Goal: Complete application form

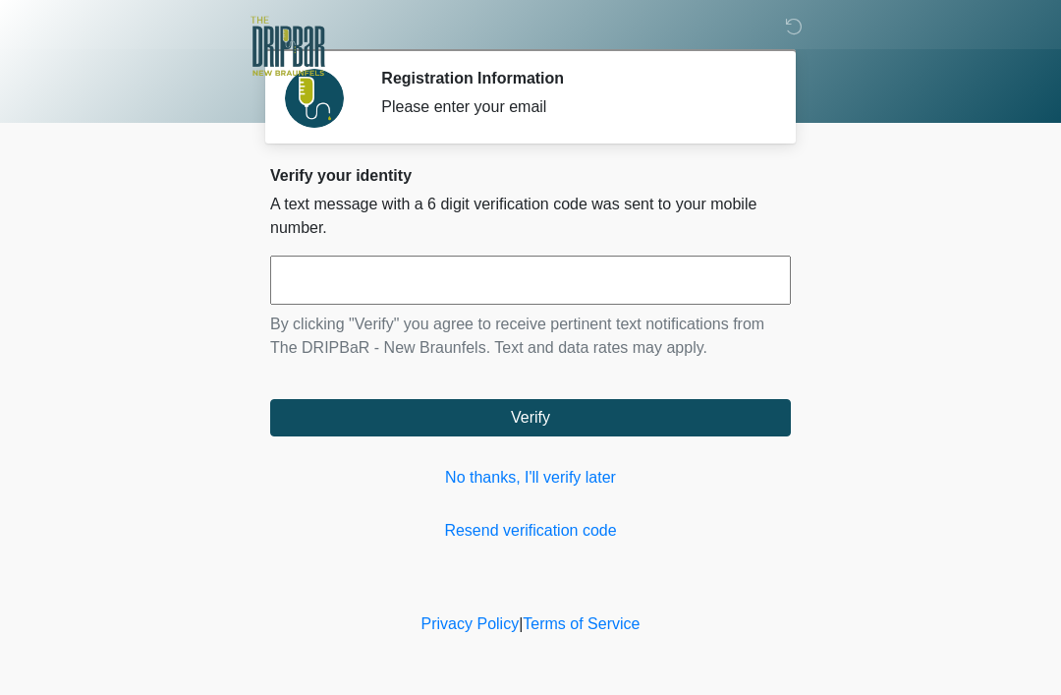
click at [618, 278] on input "text" at bounding box center [530, 279] width 521 height 49
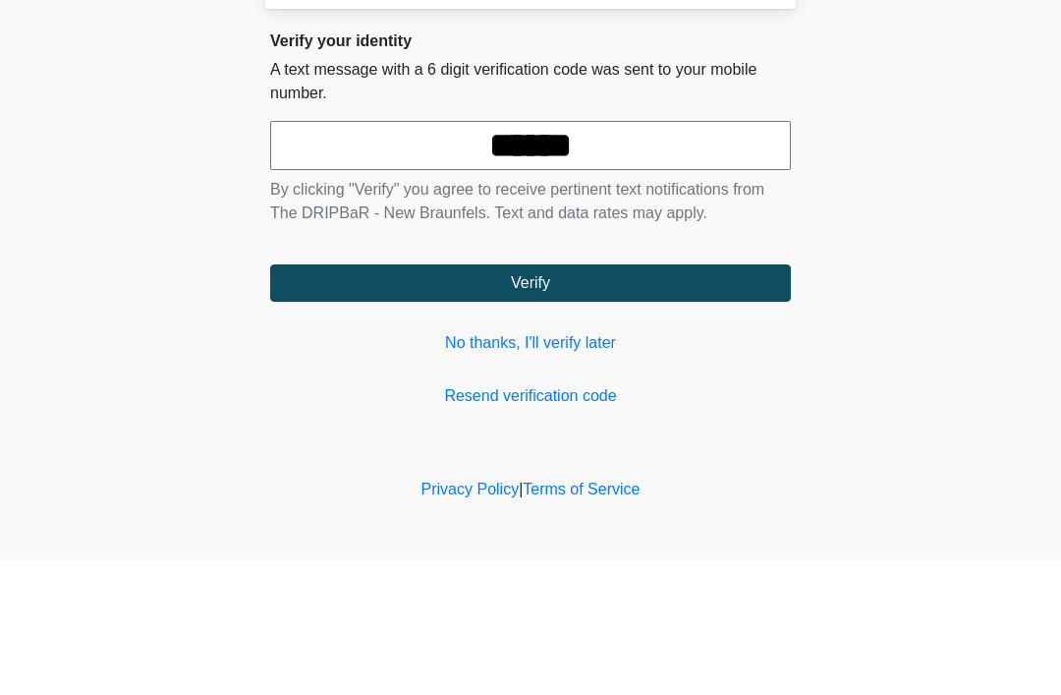
type input "******"
click at [688, 399] on button "Verify" at bounding box center [530, 417] width 521 height 37
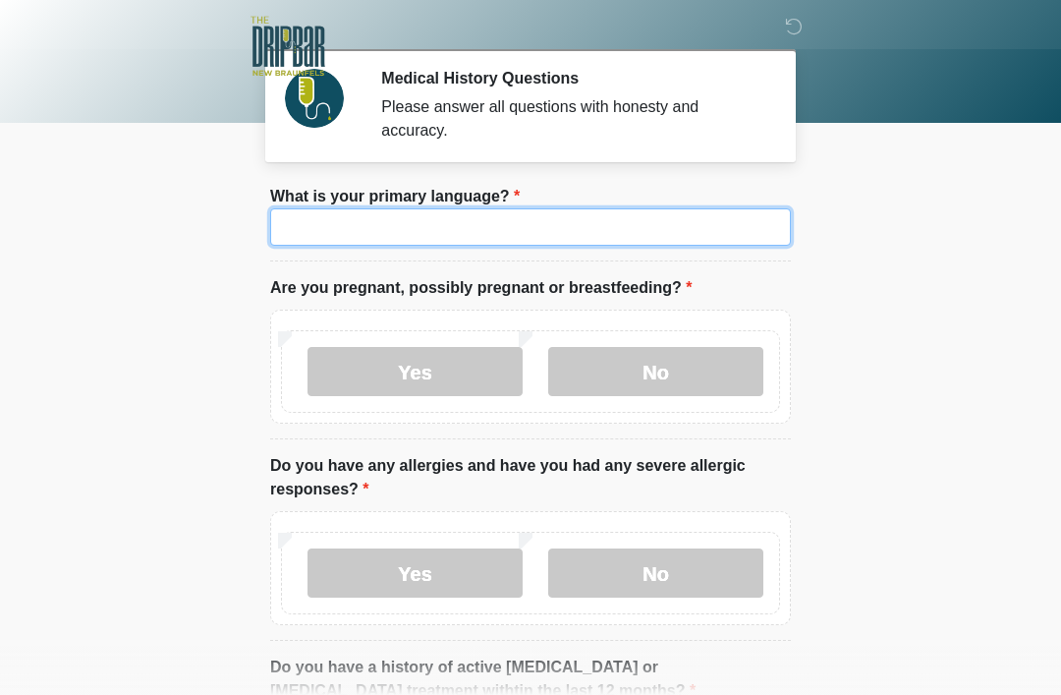
click at [635, 240] on input "What is your primary language?" at bounding box center [530, 226] width 521 height 37
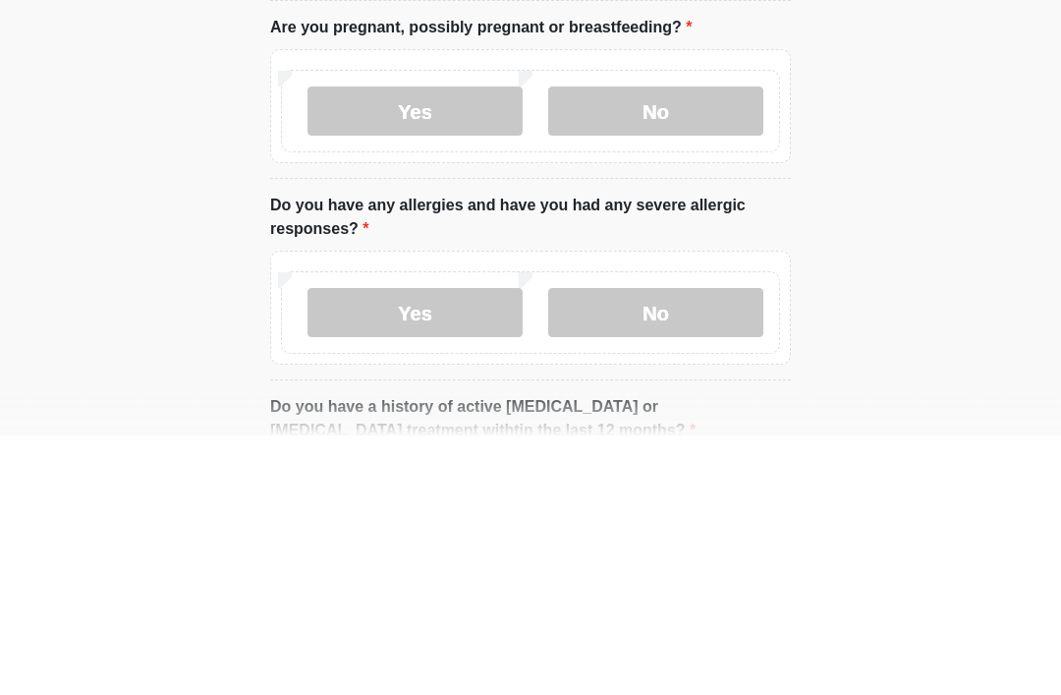
type input "*******"
click at [677, 347] on label "No" at bounding box center [655, 371] width 215 height 49
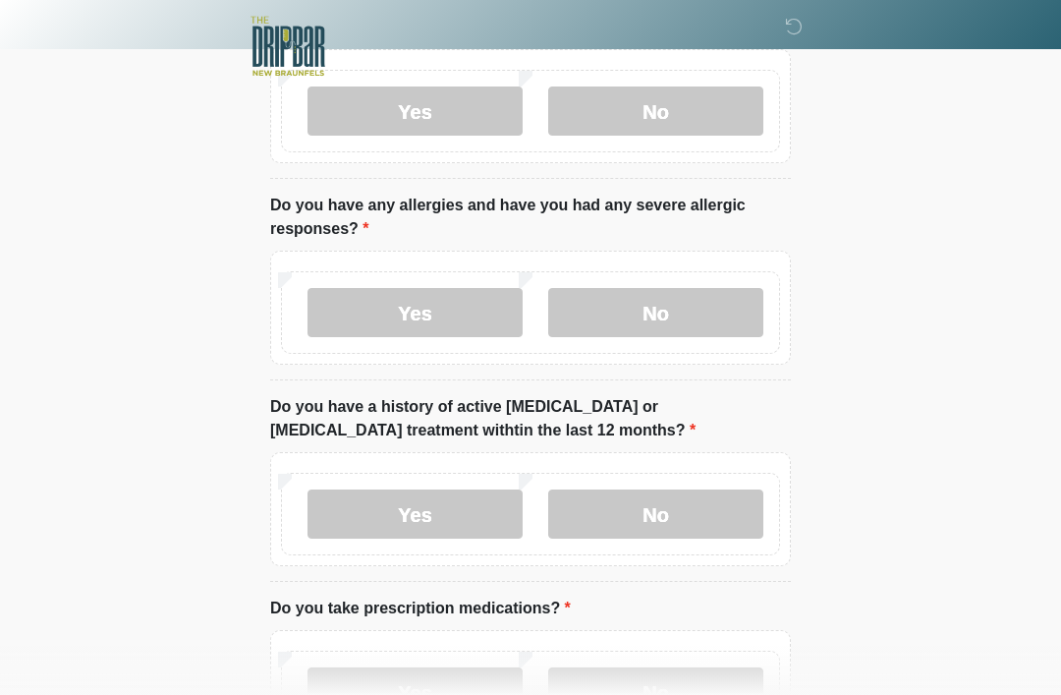
click at [473, 323] on label "Yes" at bounding box center [415, 312] width 215 height 49
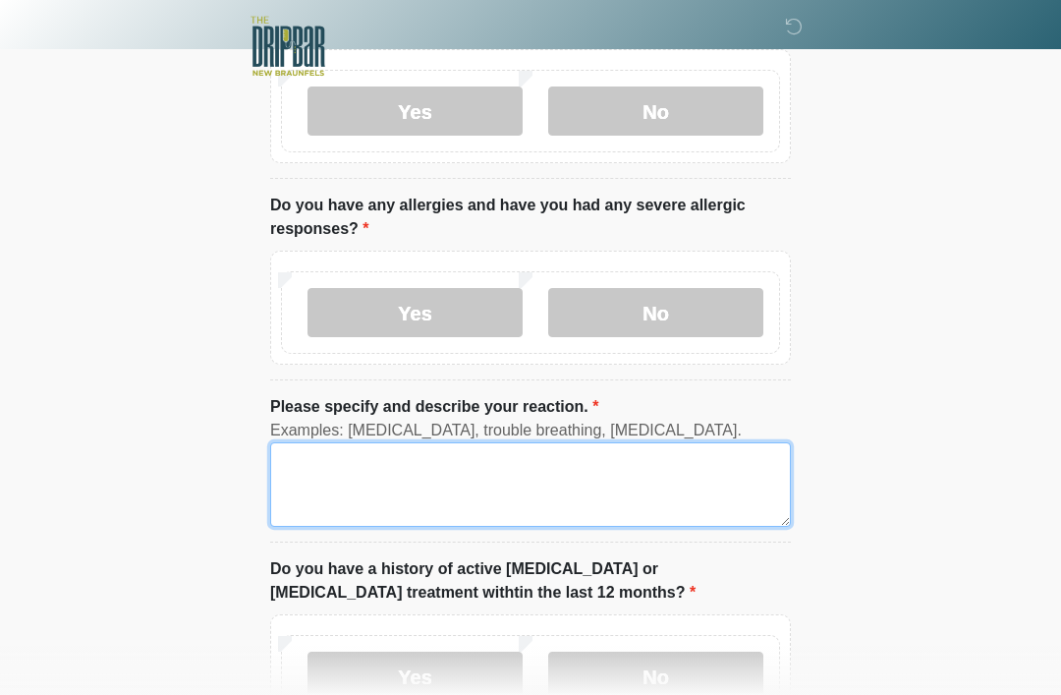
click at [524, 495] on textarea "Please specify and describe your reaction." at bounding box center [530, 484] width 521 height 84
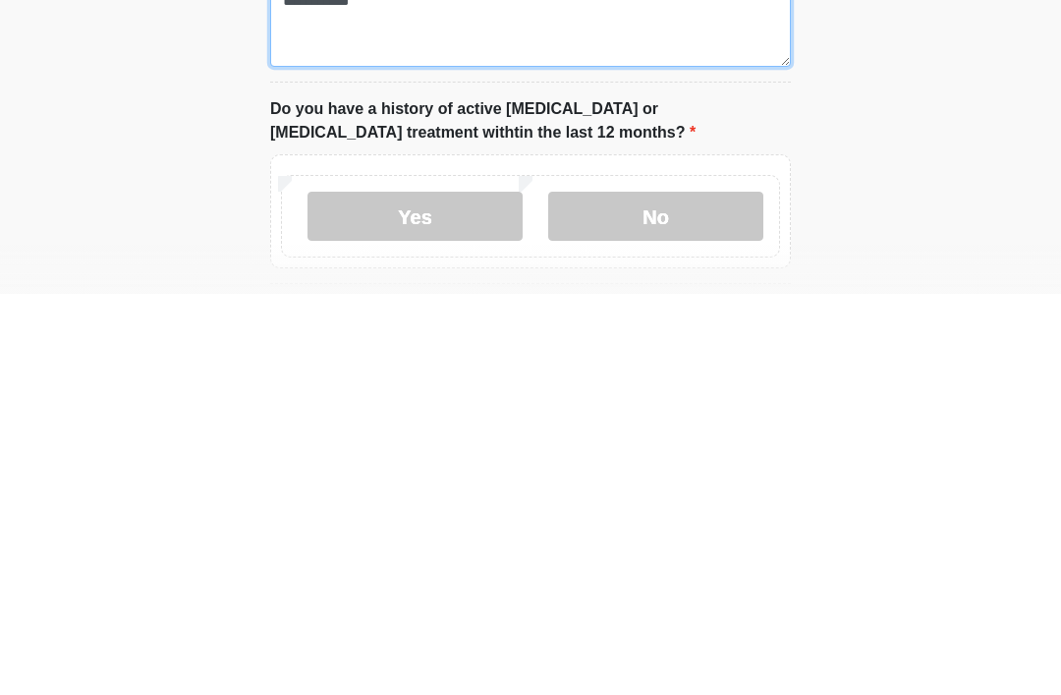
scroll to position [331, 0]
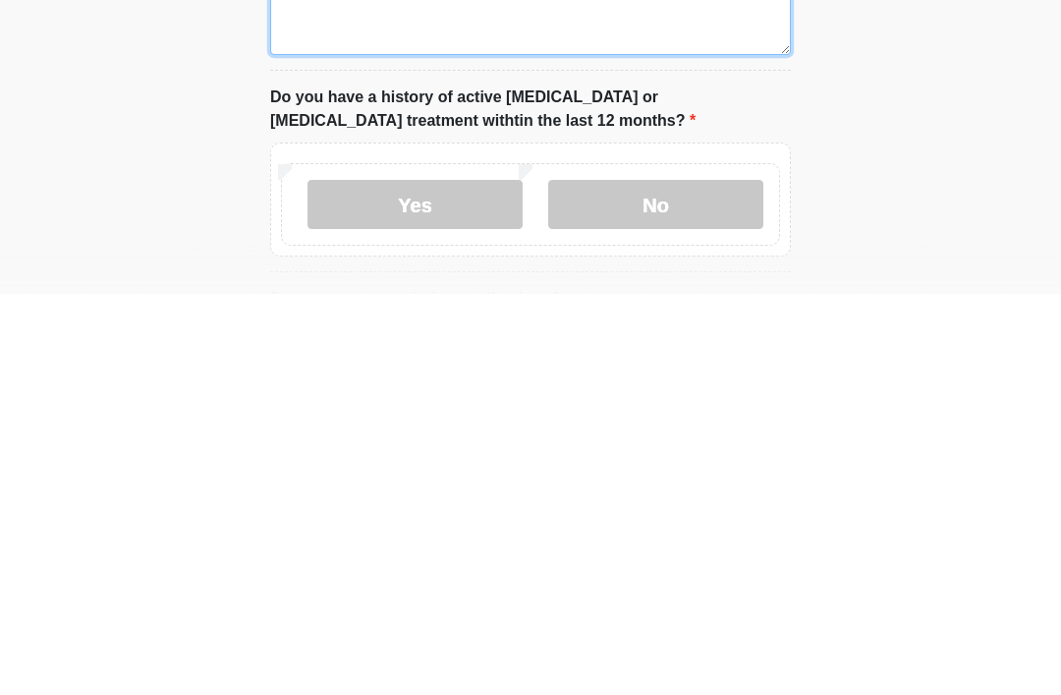
type textarea "**********"
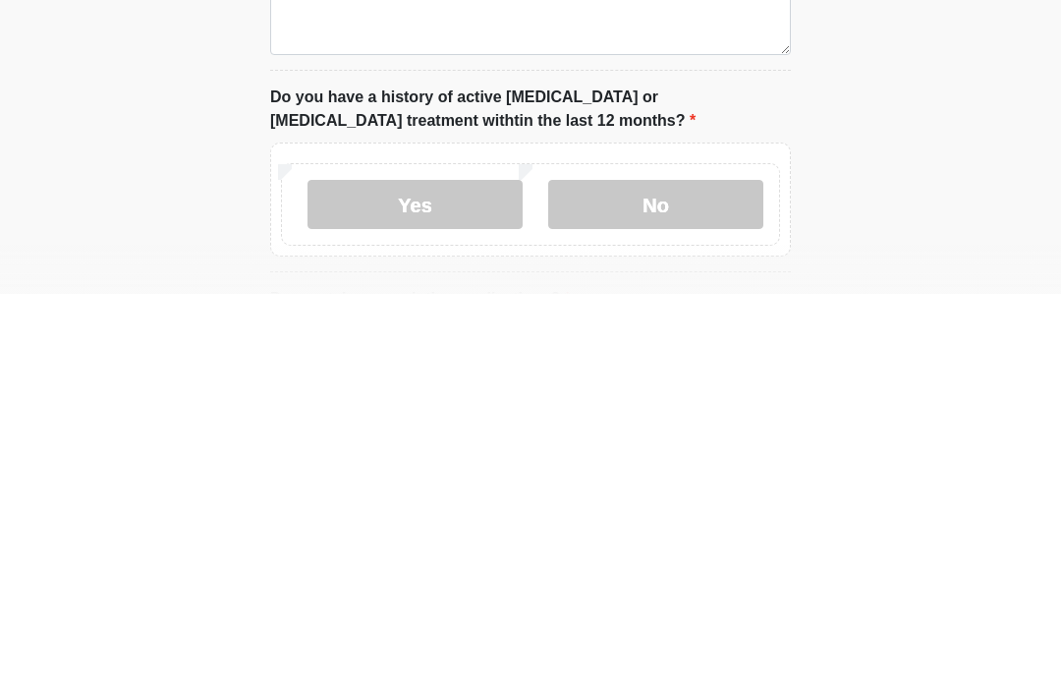
click at [704, 581] on label "No" at bounding box center [655, 605] width 215 height 49
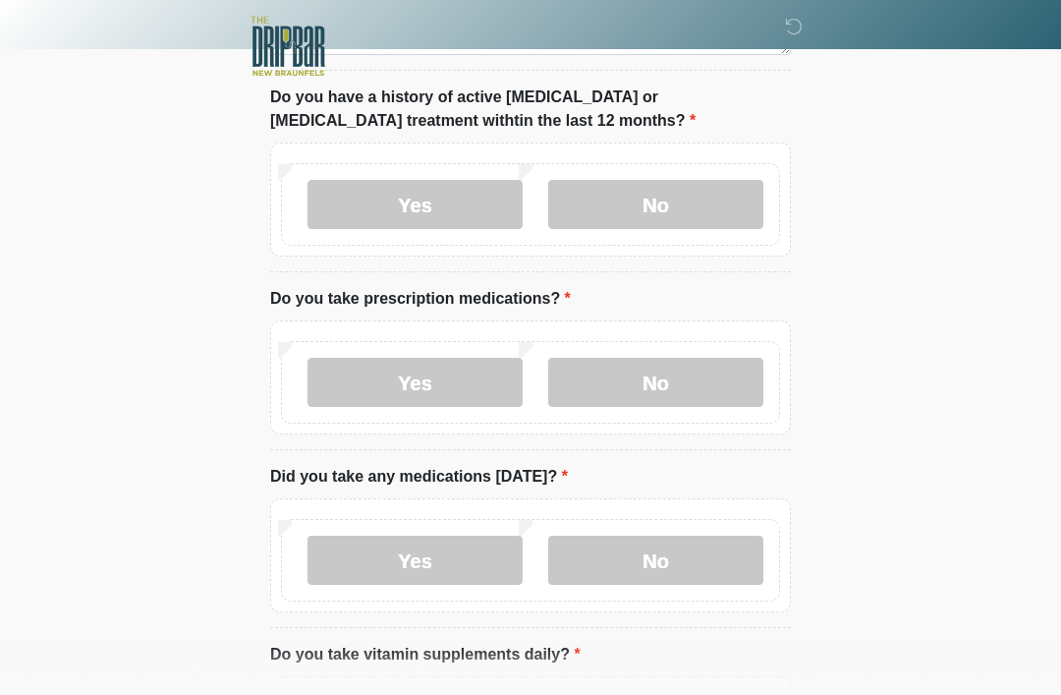
click at [686, 383] on label "No" at bounding box center [655, 382] width 215 height 49
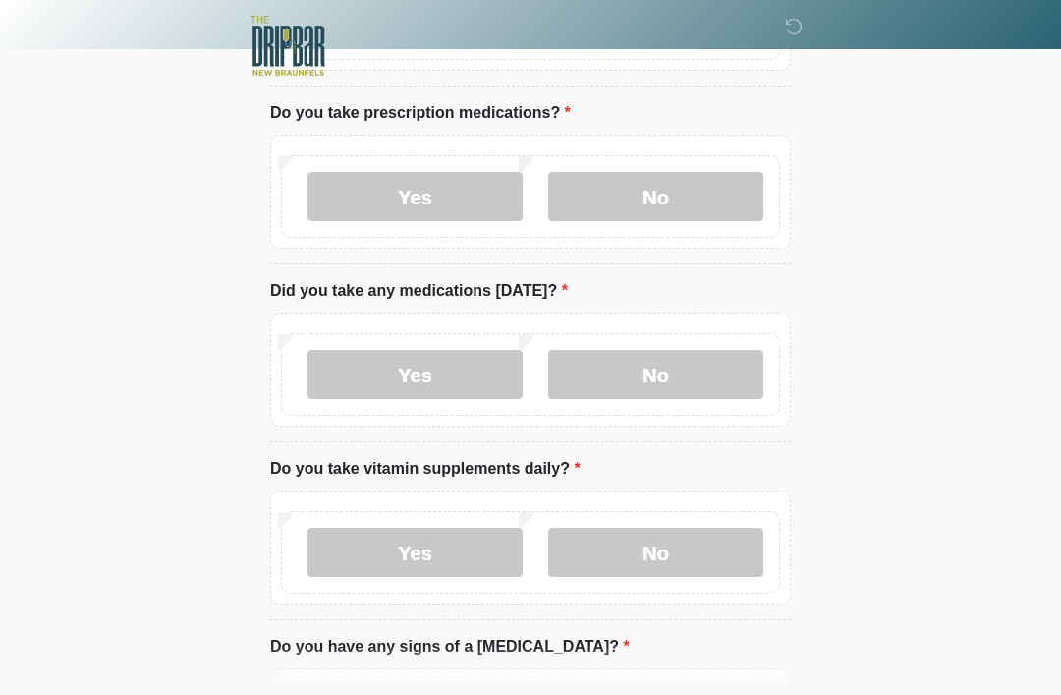
scroll to position [917, 0]
click at [685, 385] on label "No" at bounding box center [655, 375] width 215 height 49
click at [693, 557] on label "No" at bounding box center [655, 553] width 215 height 49
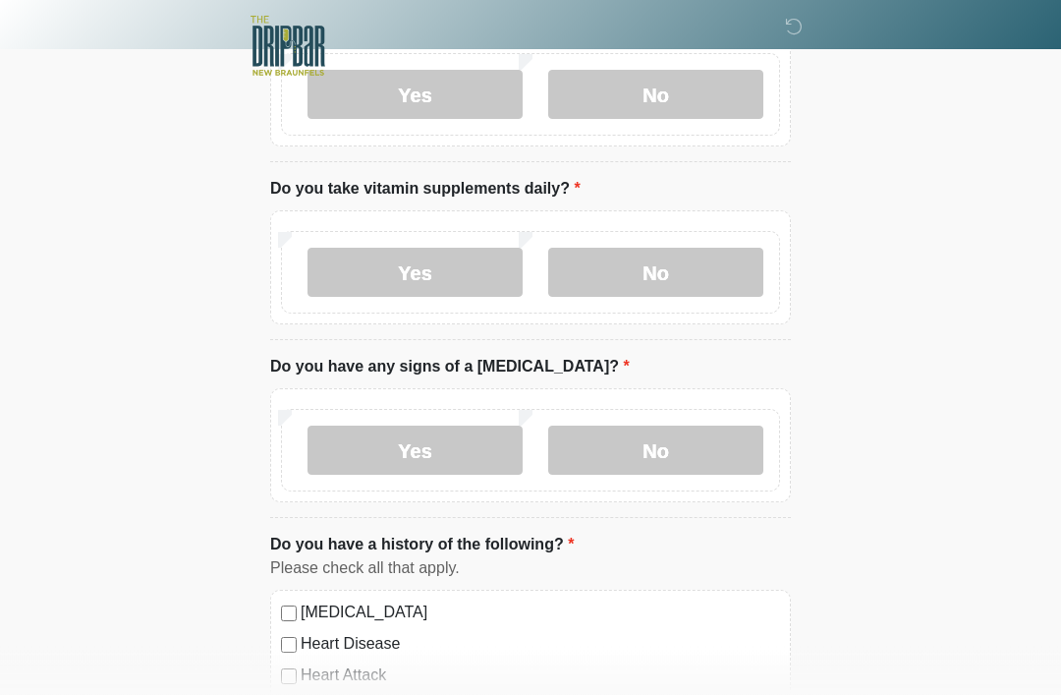
scroll to position [1241, 0]
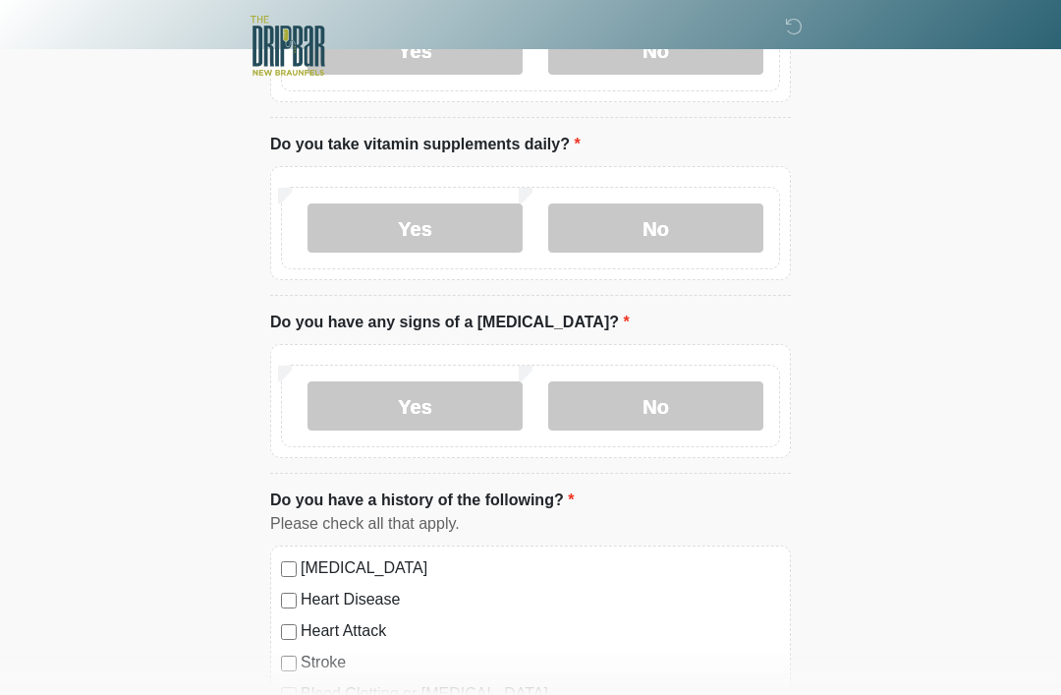
click at [668, 406] on label "No" at bounding box center [655, 406] width 215 height 49
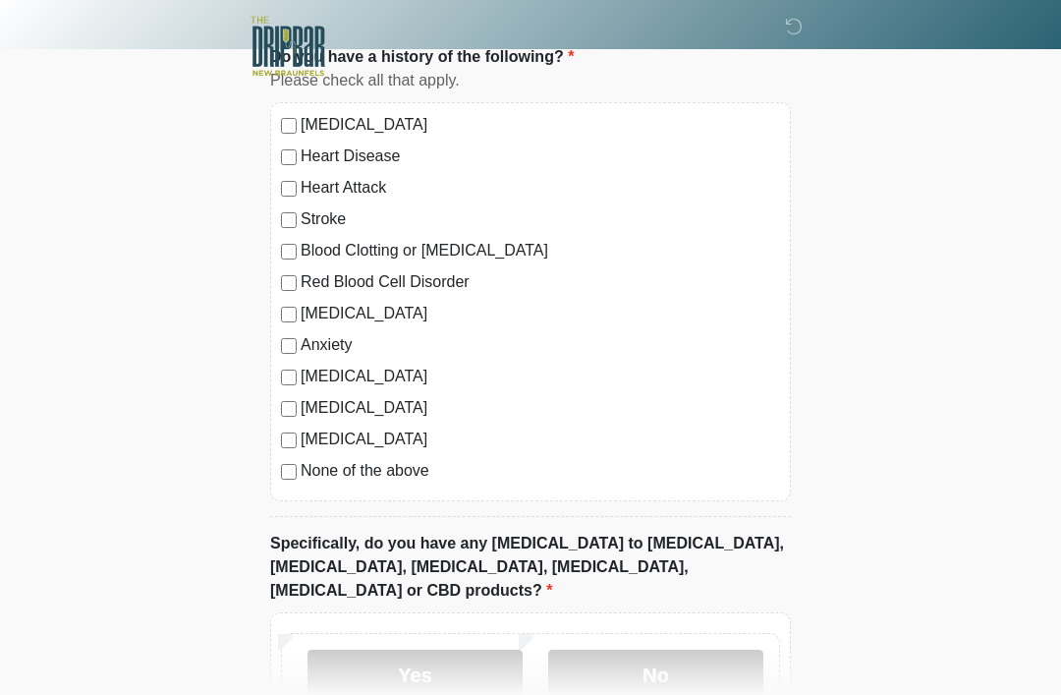
scroll to position [1691, 0]
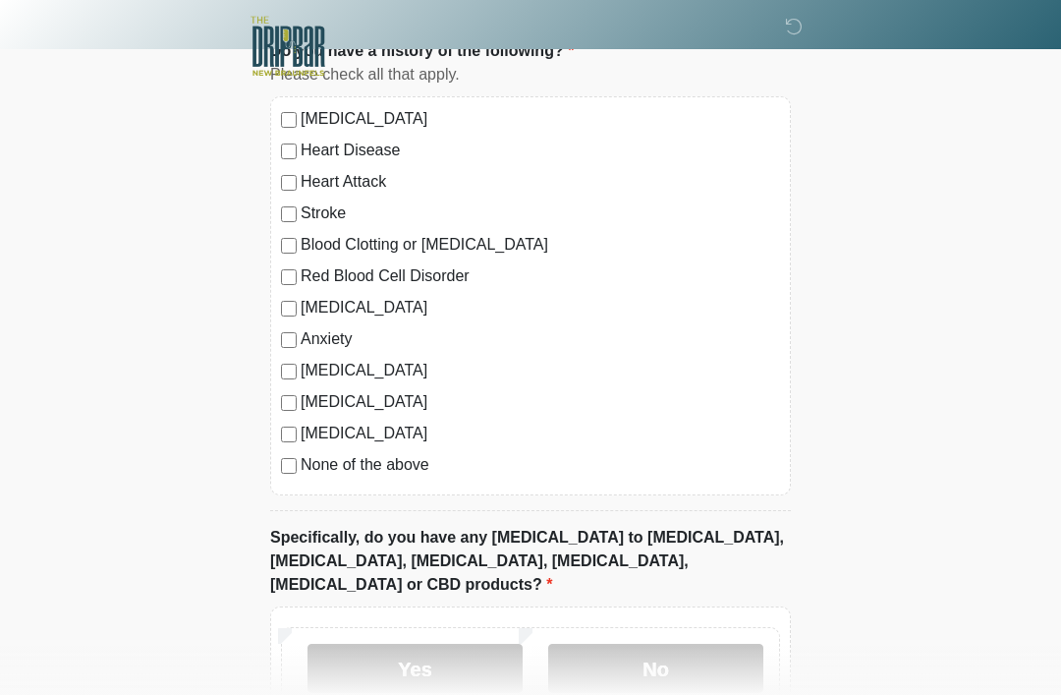
click at [674, 644] on label "No" at bounding box center [655, 668] width 215 height 49
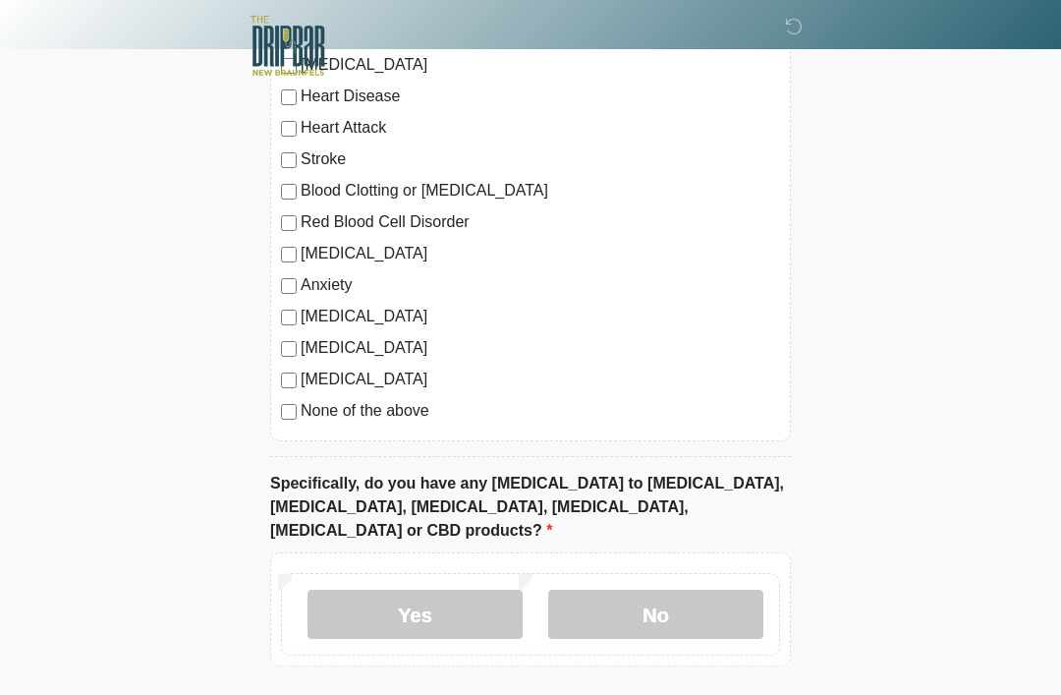
scroll to position [1800, 0]
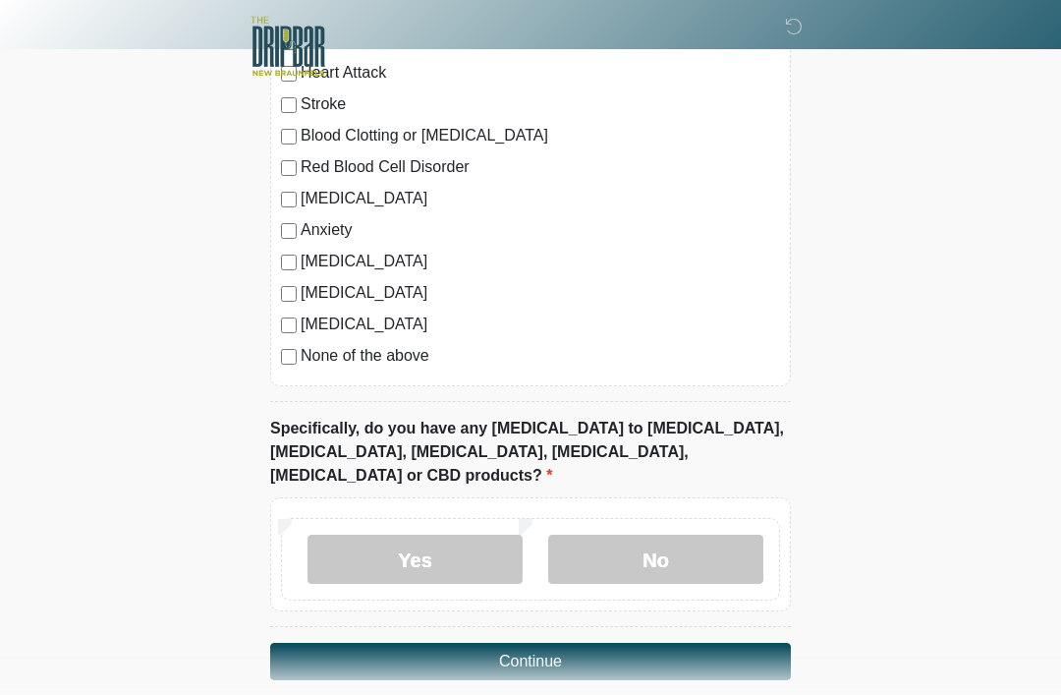
click at [647, 643] on button "Continue" at bounding box center [530, 661] width 521 height 37
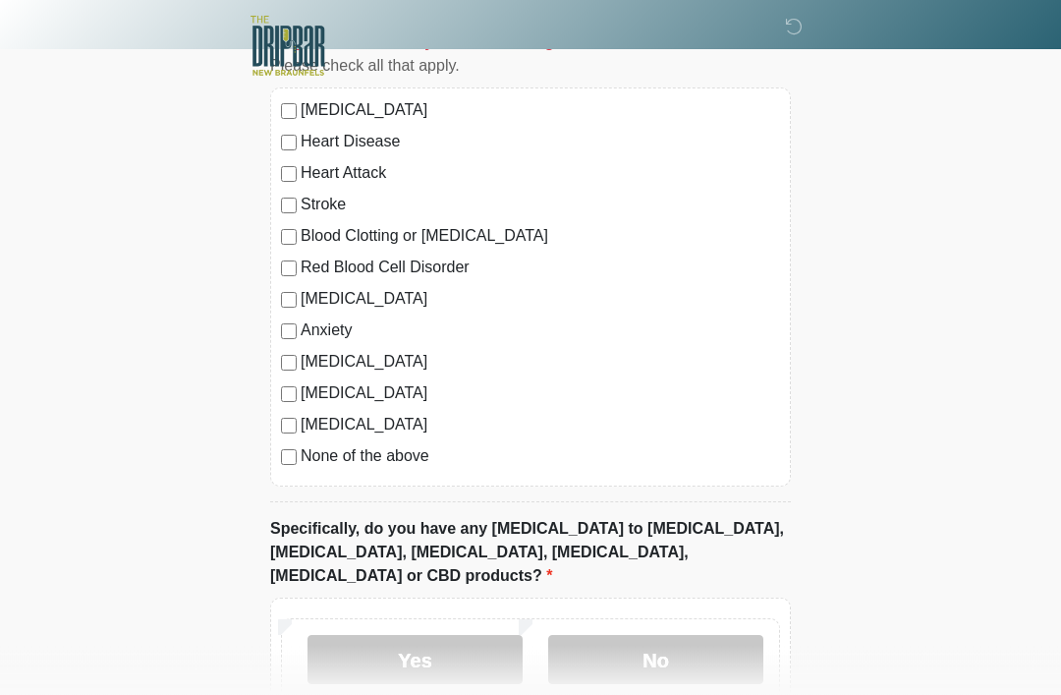
scroll to position [1800, 0]
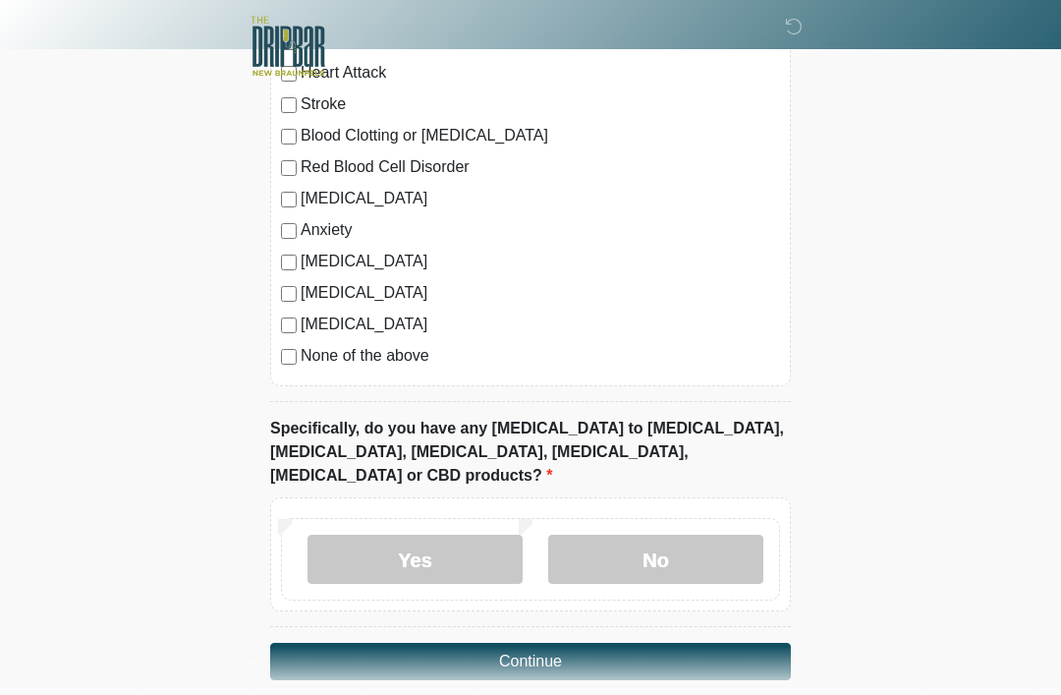
click at [613, 643] on button "Continue" at bounding box center [530, 661] width 521 height 37
click at [616, 649] on button "Continue" at bounding box center [530, 661] width 521 height 37
click at [650, 643] on button "Continue" at bounding box center [530, 661] width 521 height 37
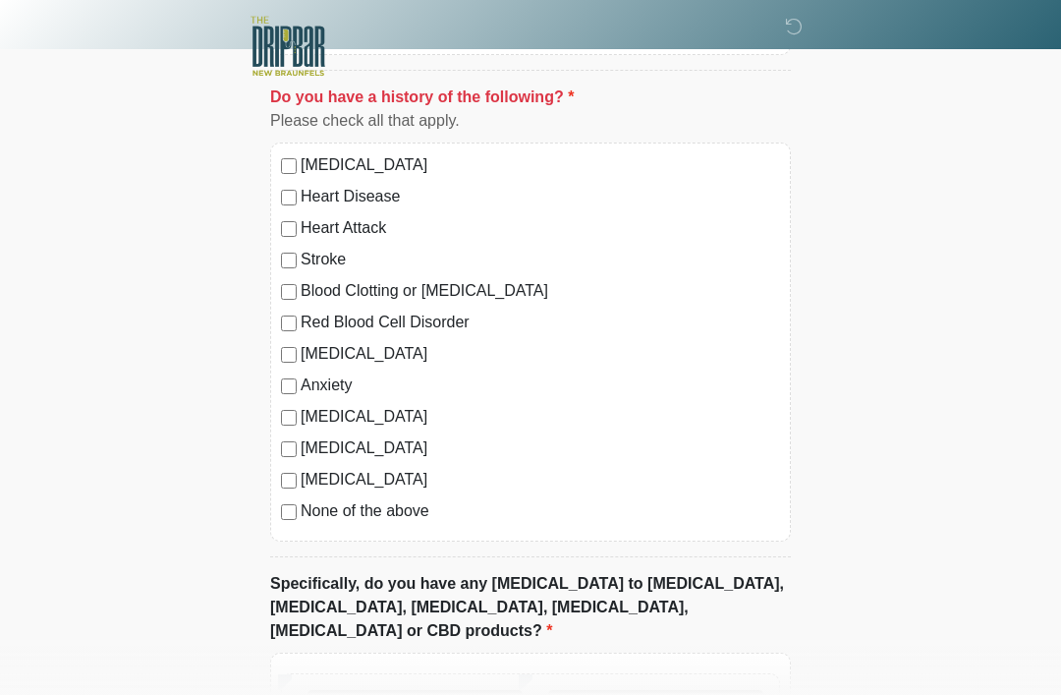
scroll to position [1646, 0]
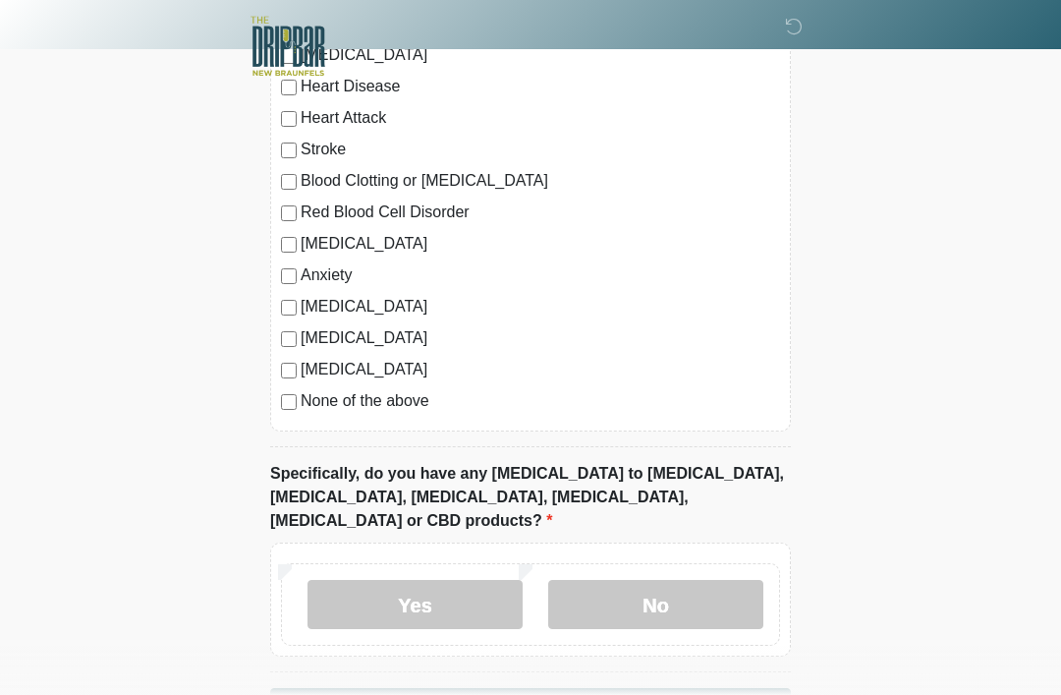
scroll to position [1800, 0]
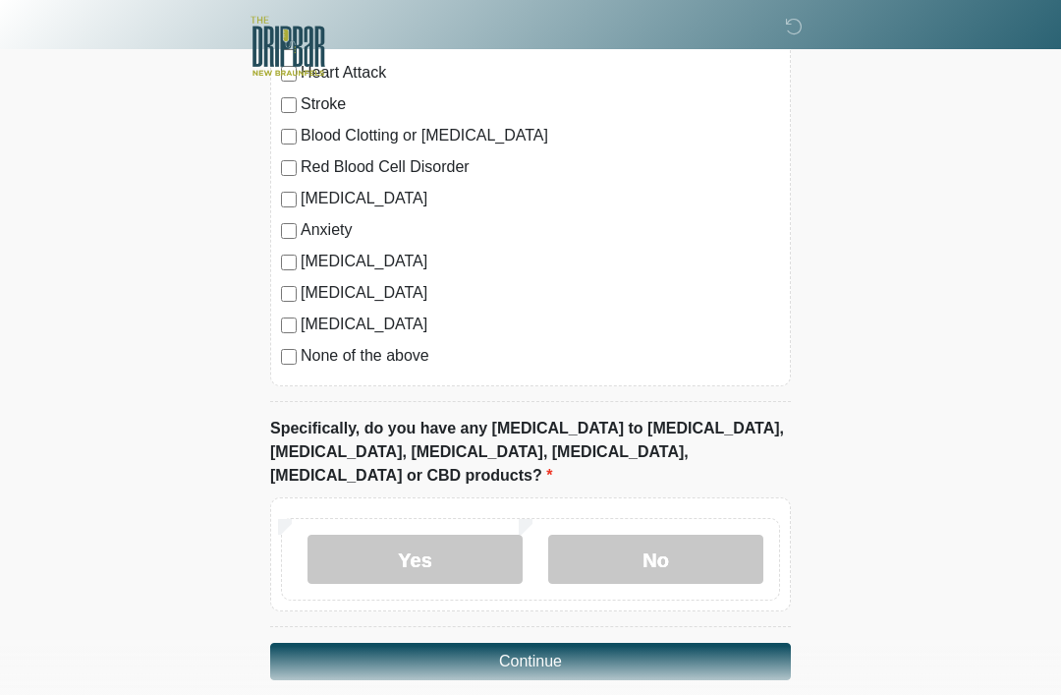
click at [670, 643] on button "Continue" at bounding box center [530, 661] width 521 height 37
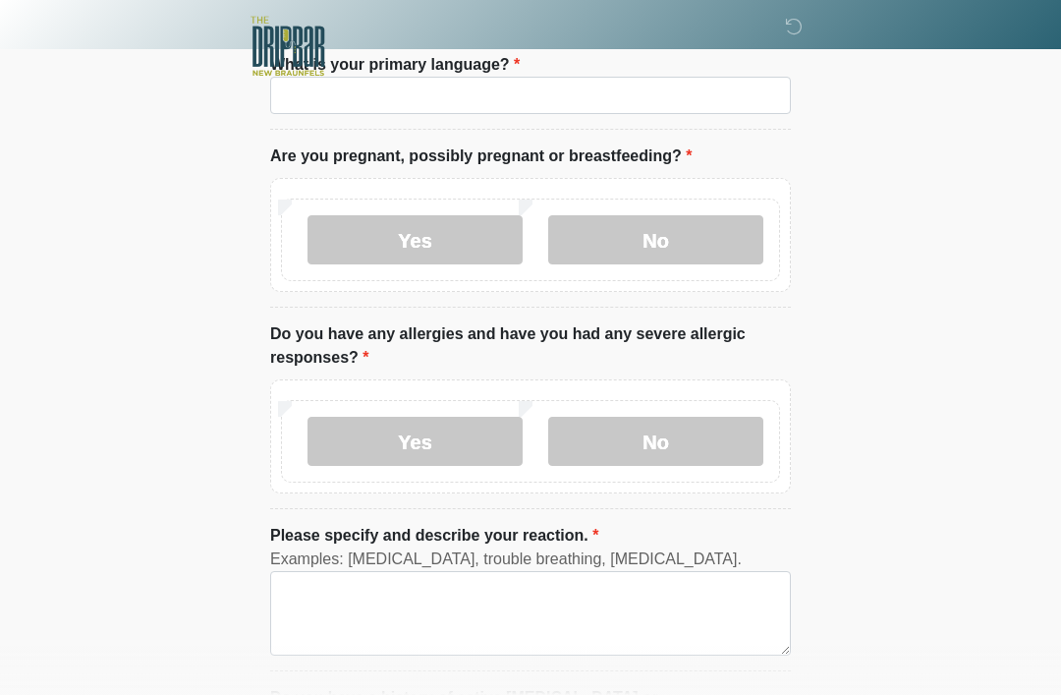
scroll to position [0, 0]
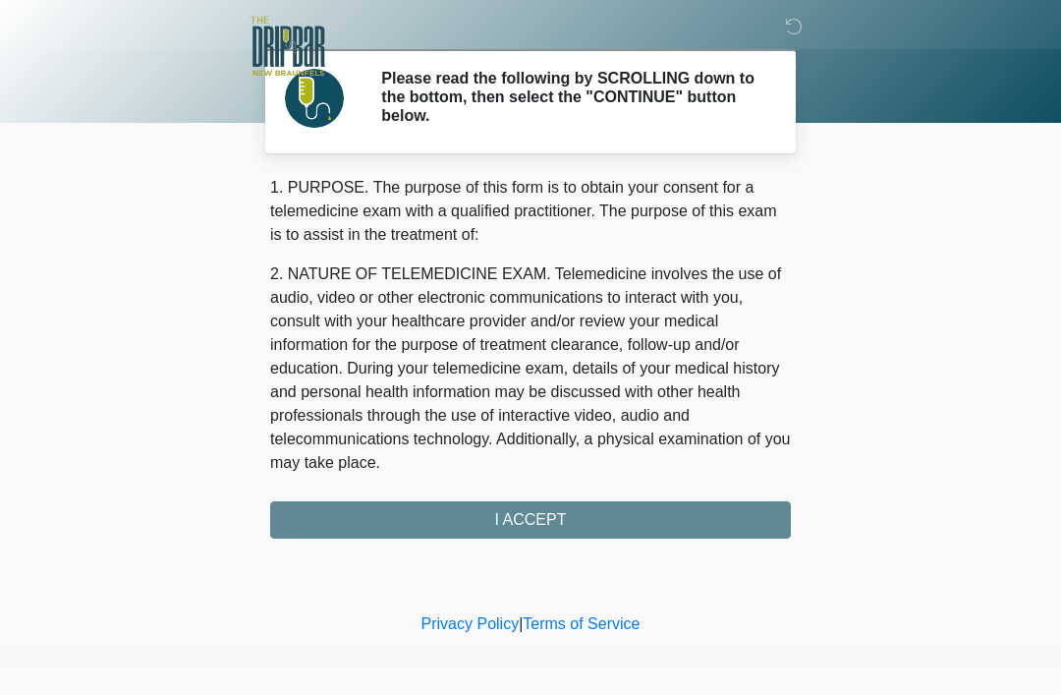
click at [624, 546] on div "‎ ‎ Please read the following by SCROLLING down to the bottom, then select the …" at bounding box center [531, 304] width 590 height 569
click at [599, 513] on div "1. PURPOSE. The purpose of this form is to obtain your consent for a telemedici…" at bounding box center [530, 357] width 521 height 363
click at [523, 525] on div "1. PURPOSE. The purpose of this form is to obtain your consent for a telemedici…" at bounding box center [530, 357] width 521 height 363
click at [556, 523] on div "1. PURPOSE. The purpose of this form is to obtain your consent for a telemedici…" at bounding box center [530, 357] width 521 height 363
click at [556, 522] on div "1. PURPOSE. The purpose of this form is to obtain your consent for a telemedici…" at bounding box center [530, 357] width 521 height 363
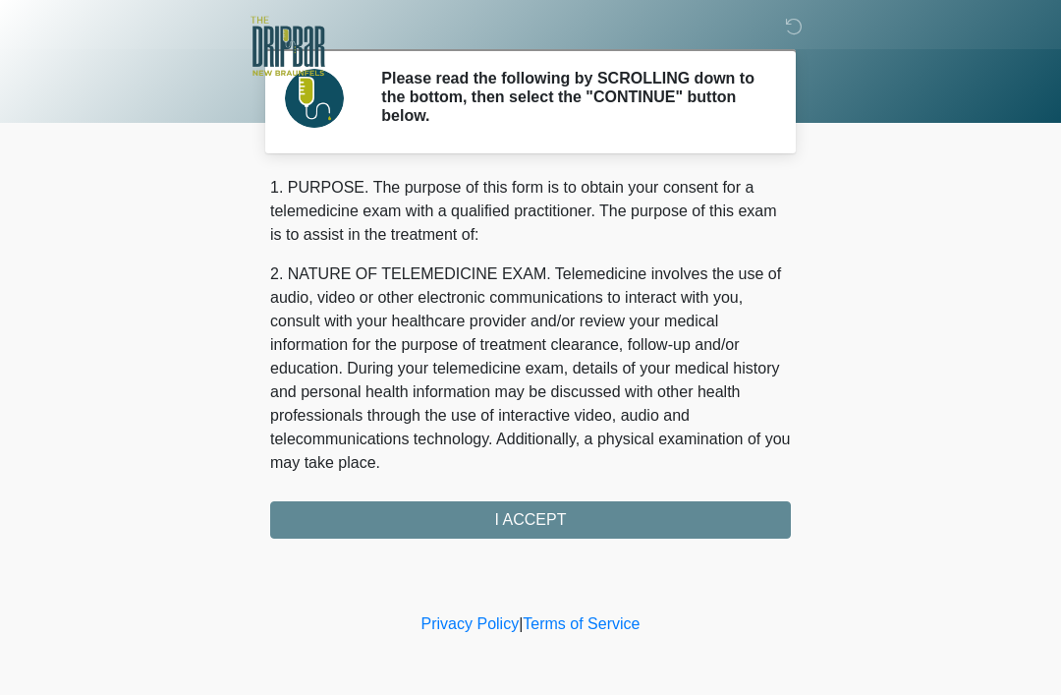
click at [535, 515] on div "1. PURPOSE. The purpose of this form is to obtain your consent for a telemedici…" at bounding box center [530, 357] width 521 height 363
click at [536, 515] on div "1. PURPOSE. The purpose of this form is to obtain your consent for a telemedici…" at bounding box center [530, 357] width 521 height 363
click at [554, 515] on div "1. PURPOSE. The purpose of this form is to obtain your consent for a telemedici…" at bounding box center [530, 357] width 521 height 363
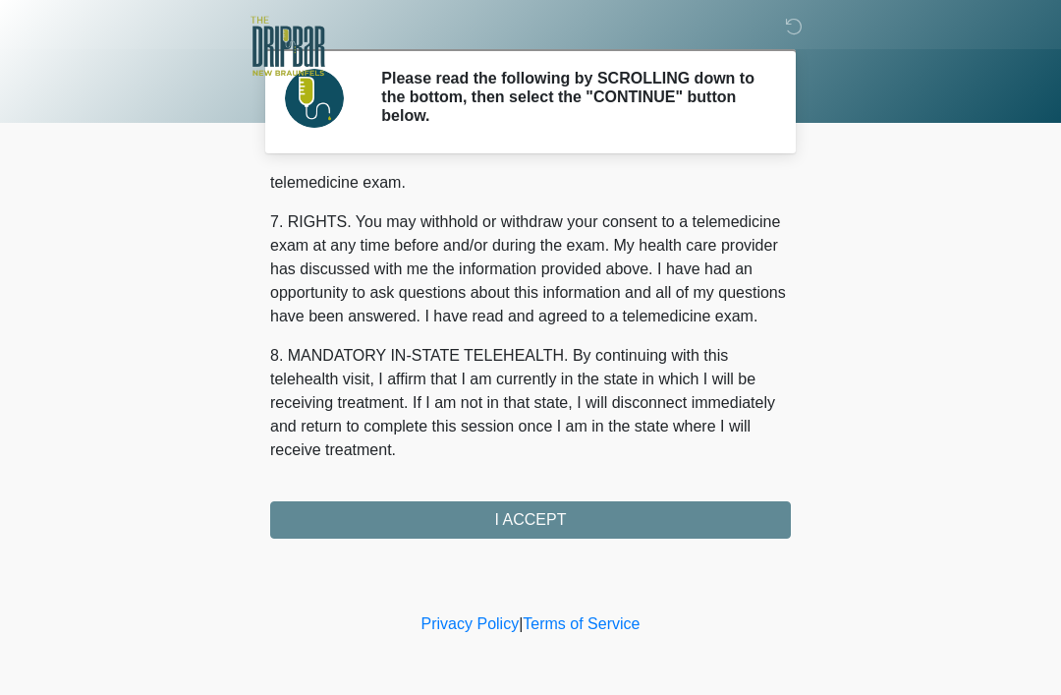
click at [586, 540] on div "‎ ‎ Please read the following by SCROLLING down to the bottom, then select the …" at bounding box center [531, 304] width 590 height 569
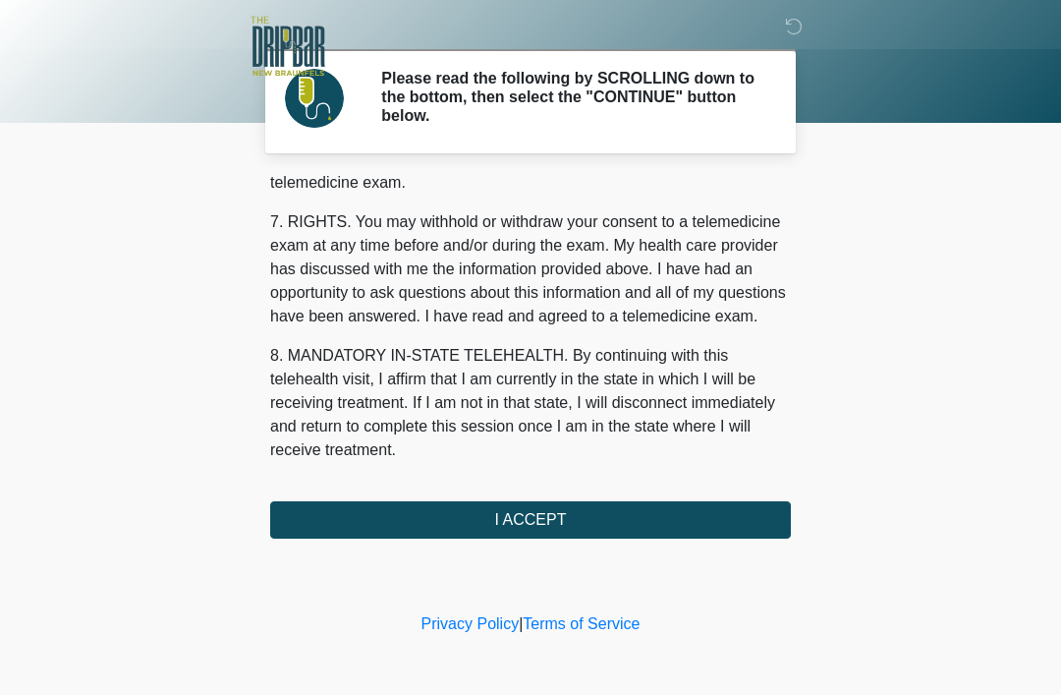
click at [563, 523] on button "I ACCEPT" at bounding box center [530, 519] width 521 height 37
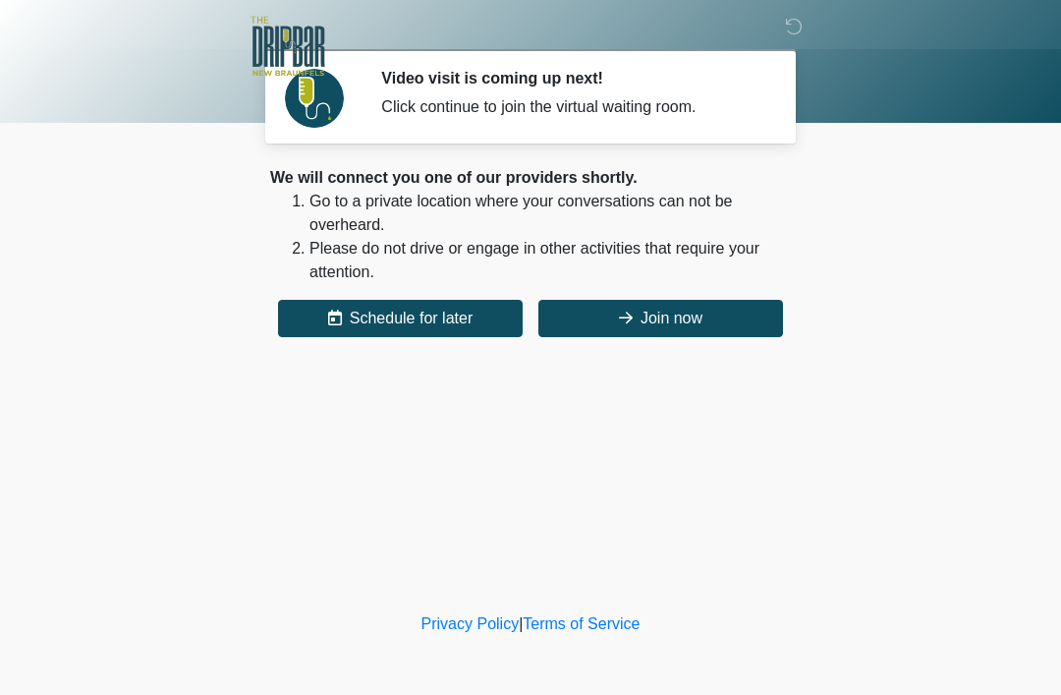
click at [694, 309] on button "Join now" at bounding box center [660, 318] width 245 height 37
